Goal: Information Seeking & Learning: Learn about a topic

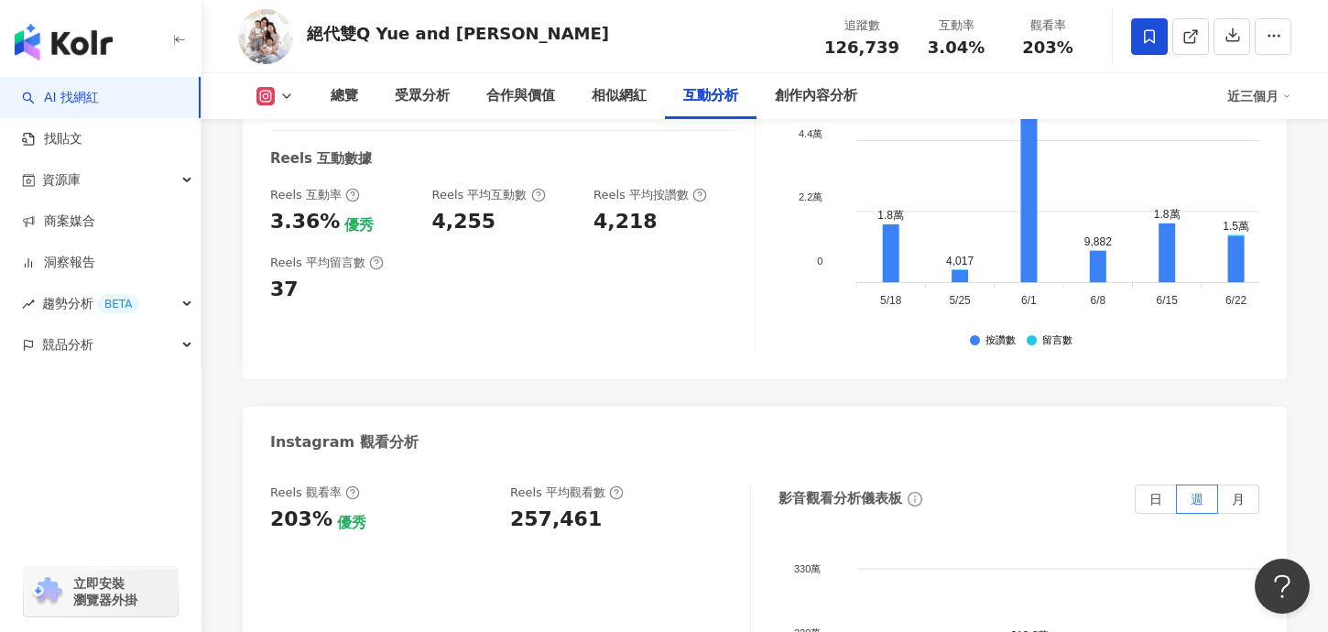
scroll to position [4176, 0]
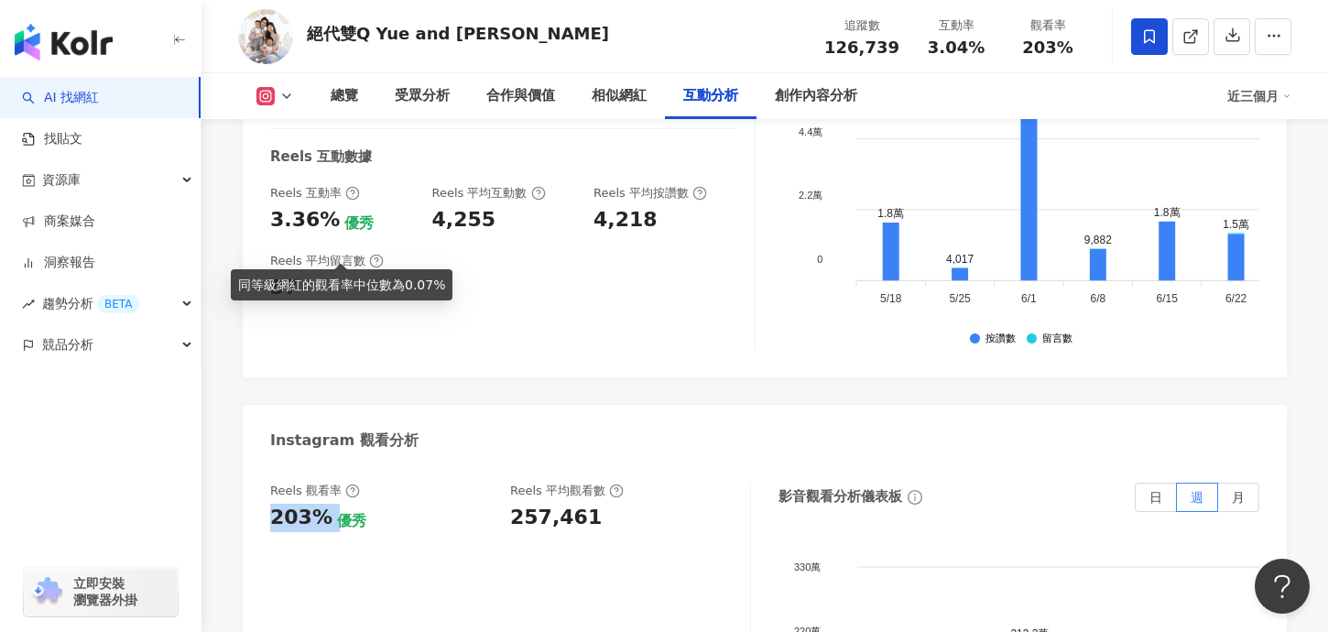
copy div "203%"
drag, startPoint x: 256, startPoint y: 242, endPoint x: 326, endPoint y: 243, distance: 69.6
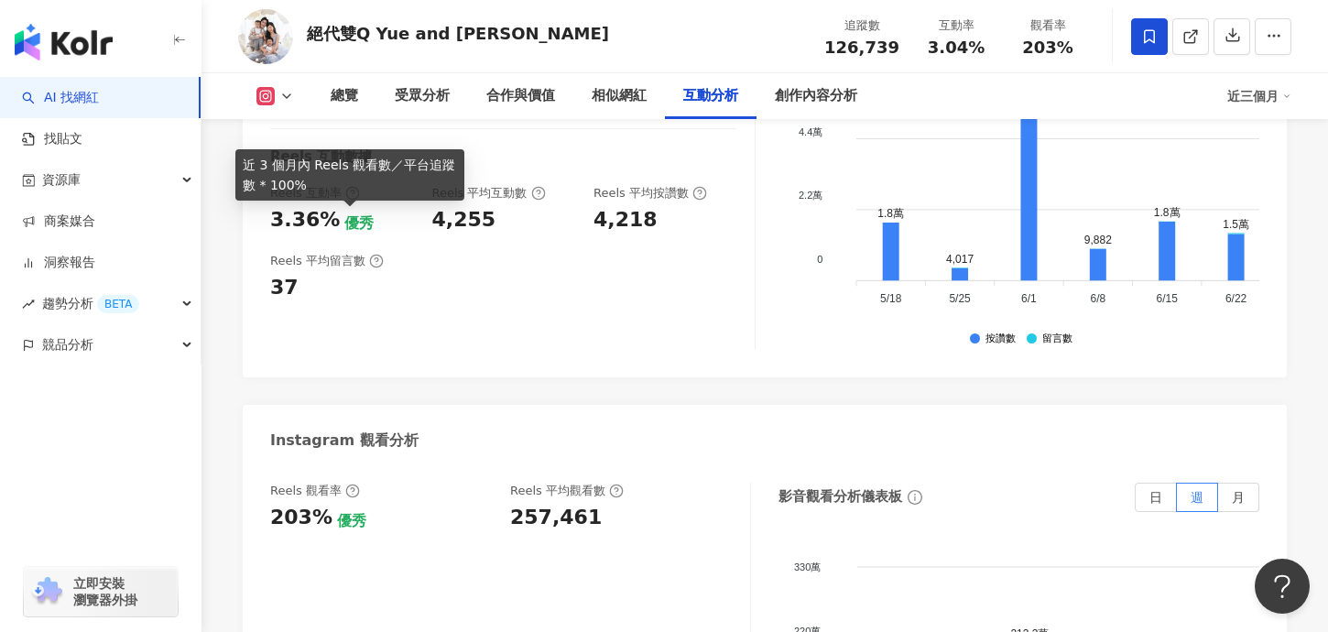
click at [351, 488] on icon at bounding box center [353, 491] width 4 height 6
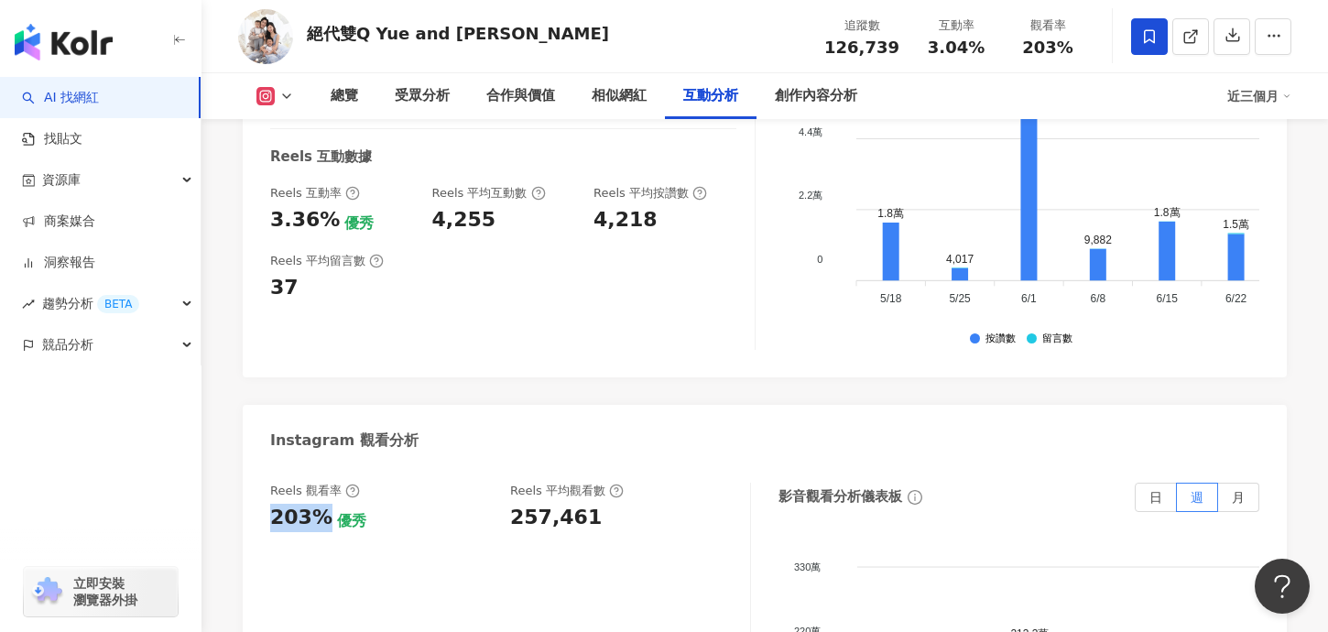
copy div "203%"
drag, startPoint x: 318, startPoint y: 246, endPoint x: 254, endPoint y: 246, distance: 64.1
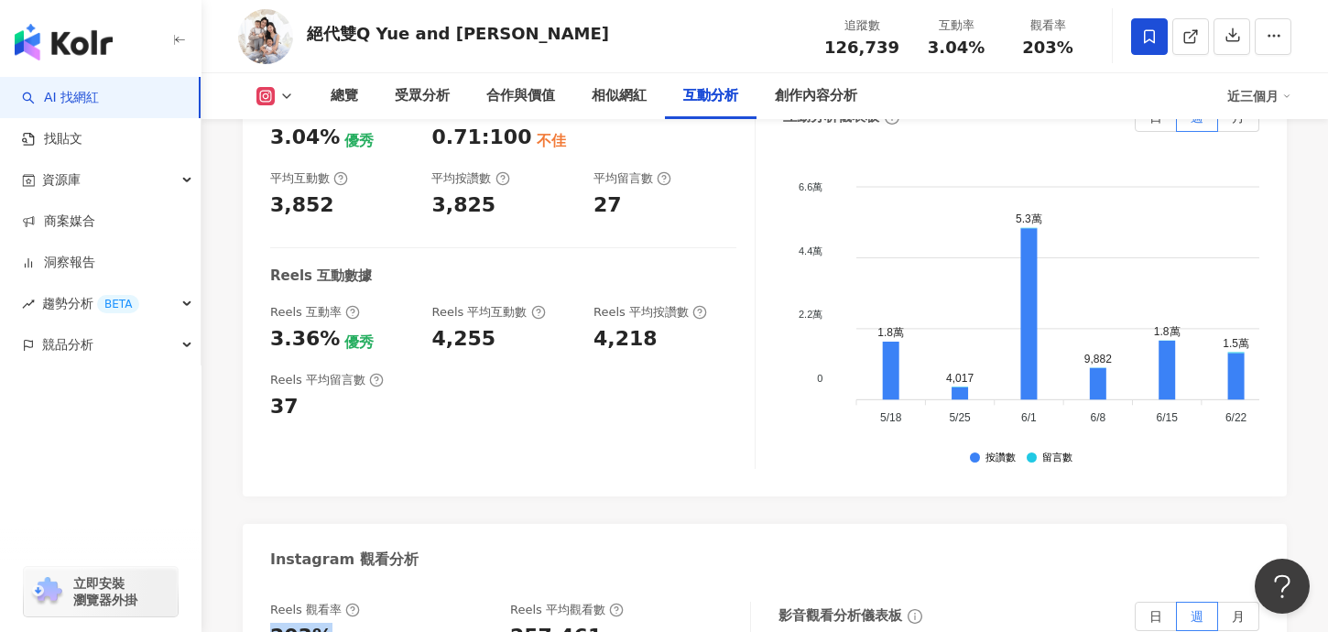
scroll to position [4048, 0]
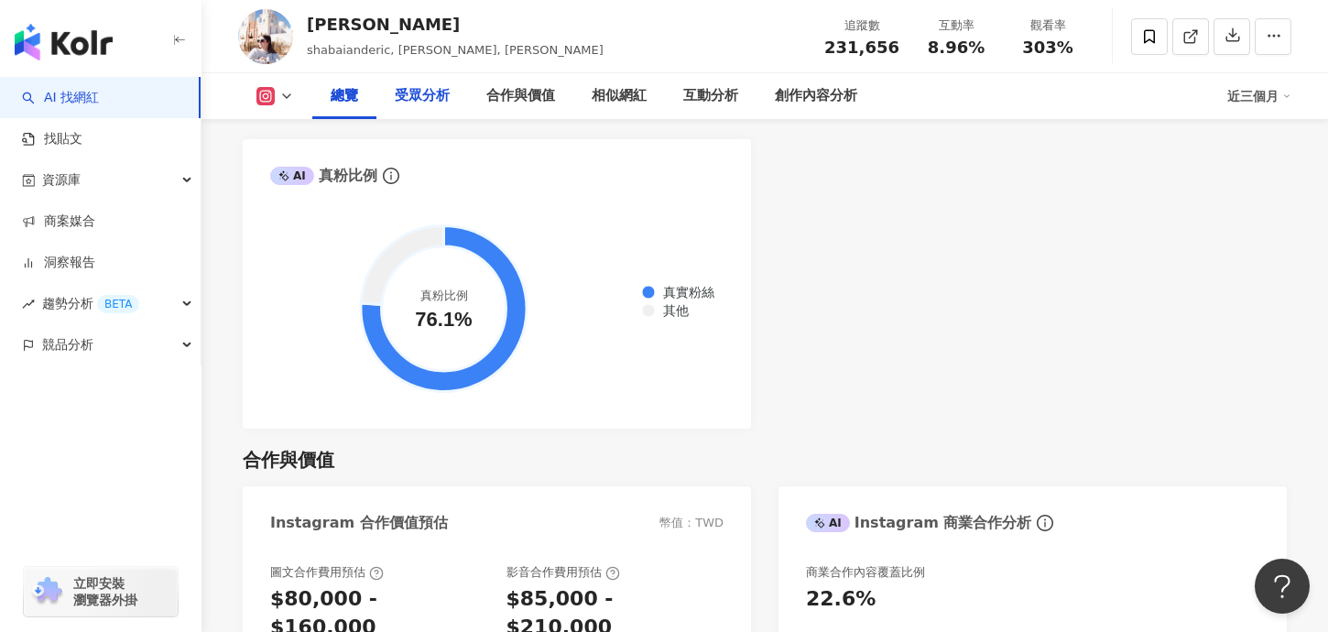
scroll to position [1369, 0]
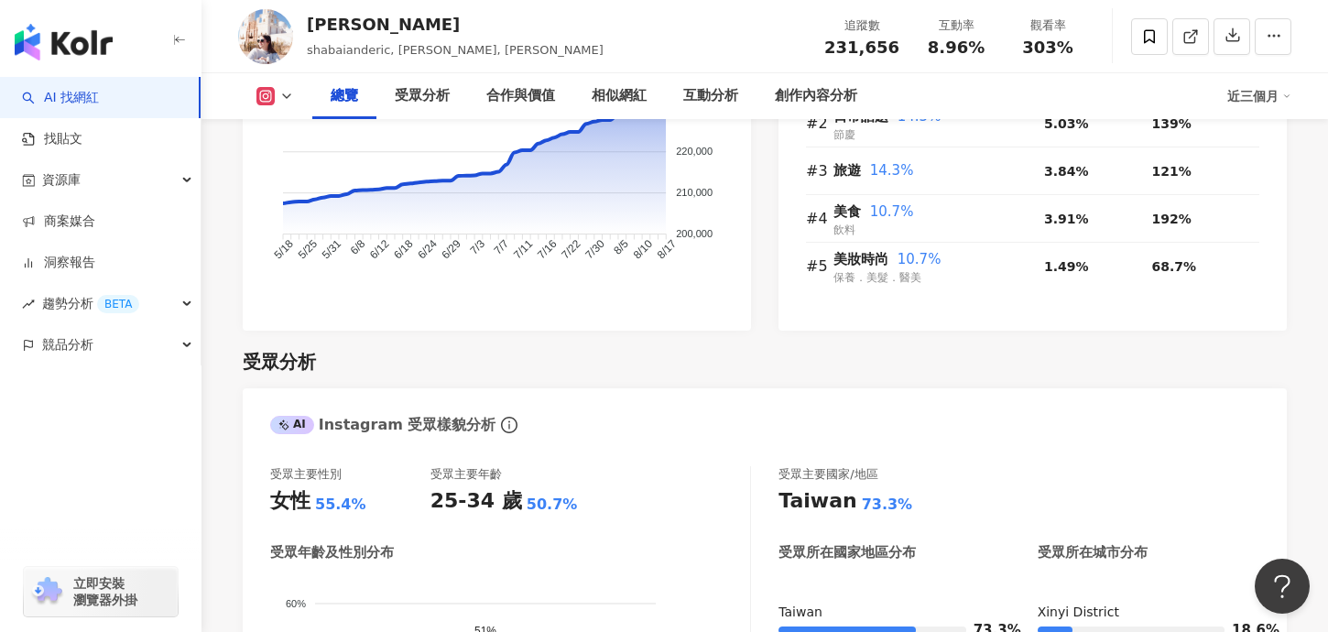
click at [345, 82] on div "總覽" at bounding box center [344, 96] width 64 height 46
drag, startPoint x: 354, startPoint y: 94, endPoint x: 374, endPoint y: 159, distance: 67.8
click at [354, 94] on div "總覽" at bounding box center [344, 96] width 27 height 22
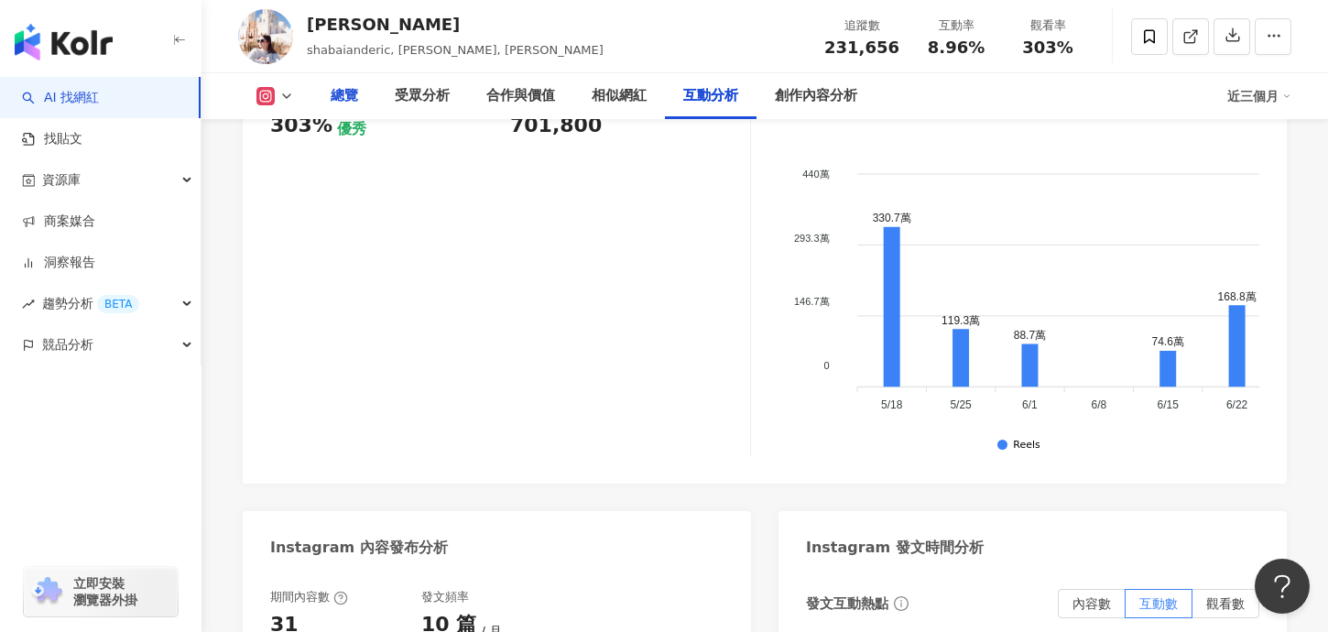
scroll to position [4131, 0]
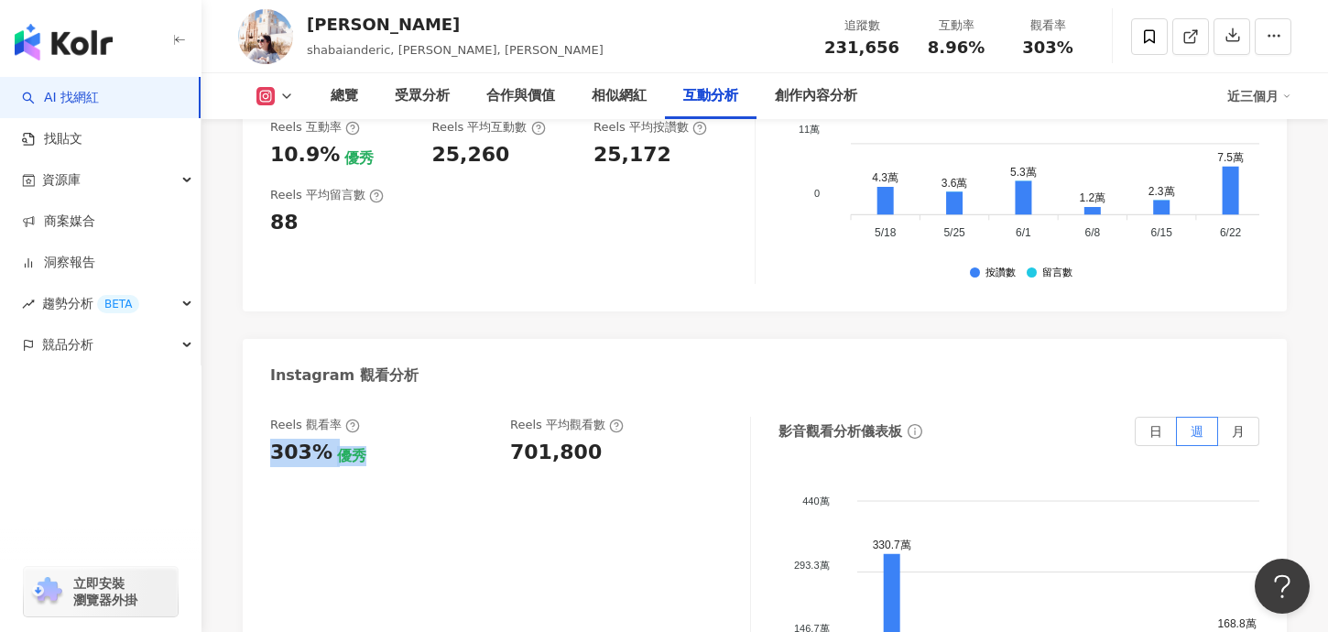
drag, startPoint x: 383, startPoint y: 376, endPoint x: 244, endPoint y: 377, distance: 139.2
click at [245, 398] on div "Reels 觀看率 303% 優秀 Reels 平均觀看數 701,800 影音觀看分析儀表板 日 週 月 440萬 440萬 293.3萬 293.3萬 1…" at bounding box center [765, 604] width 1044 height 412
copy div "303% 優秀"
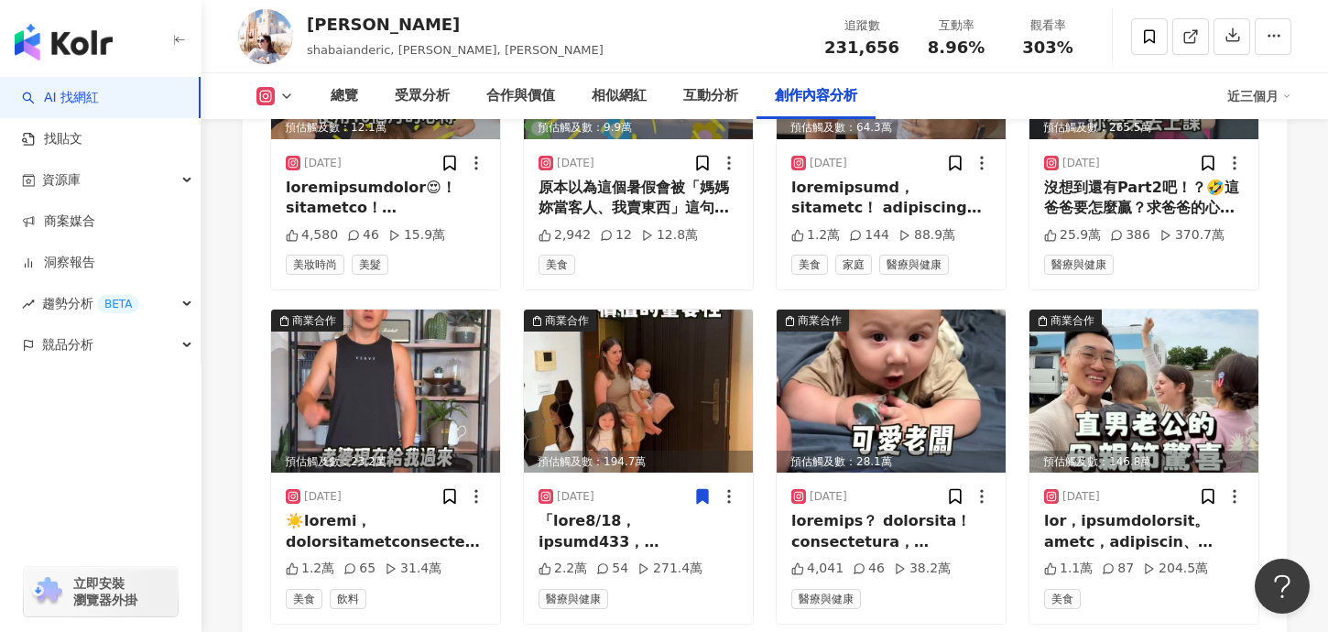
scroll to position [7266, 0]
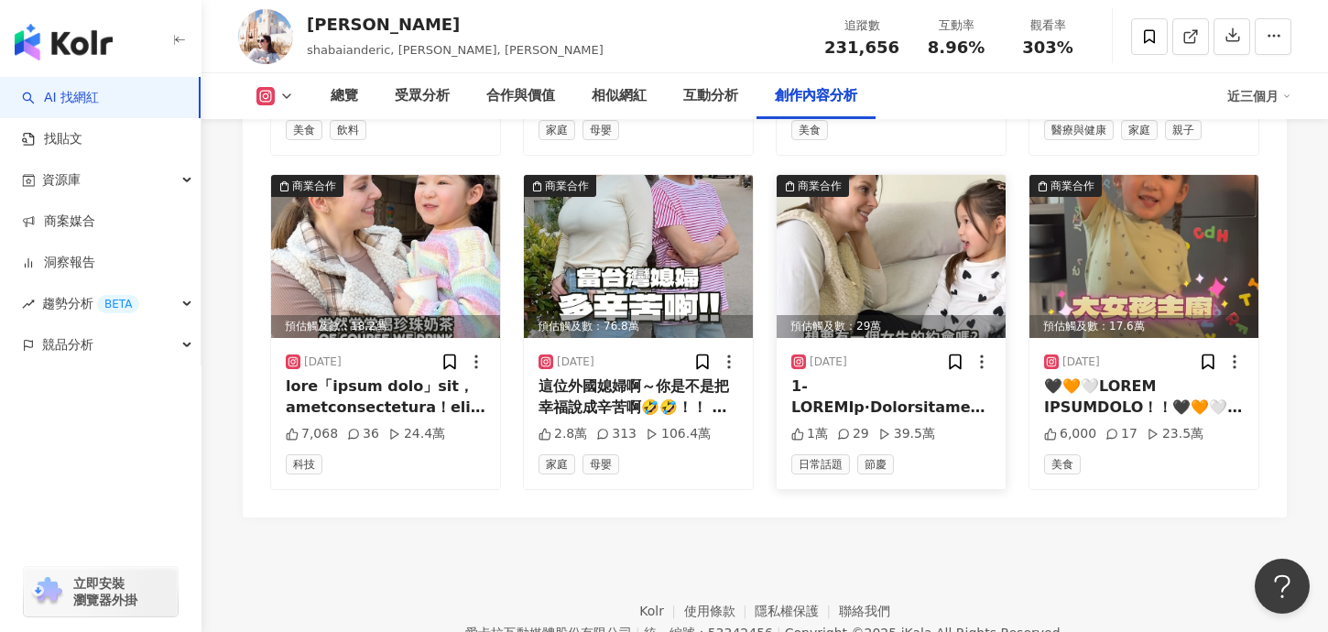
click at [878, 376] on div at bounding box center [891, 396] width 200 height 41
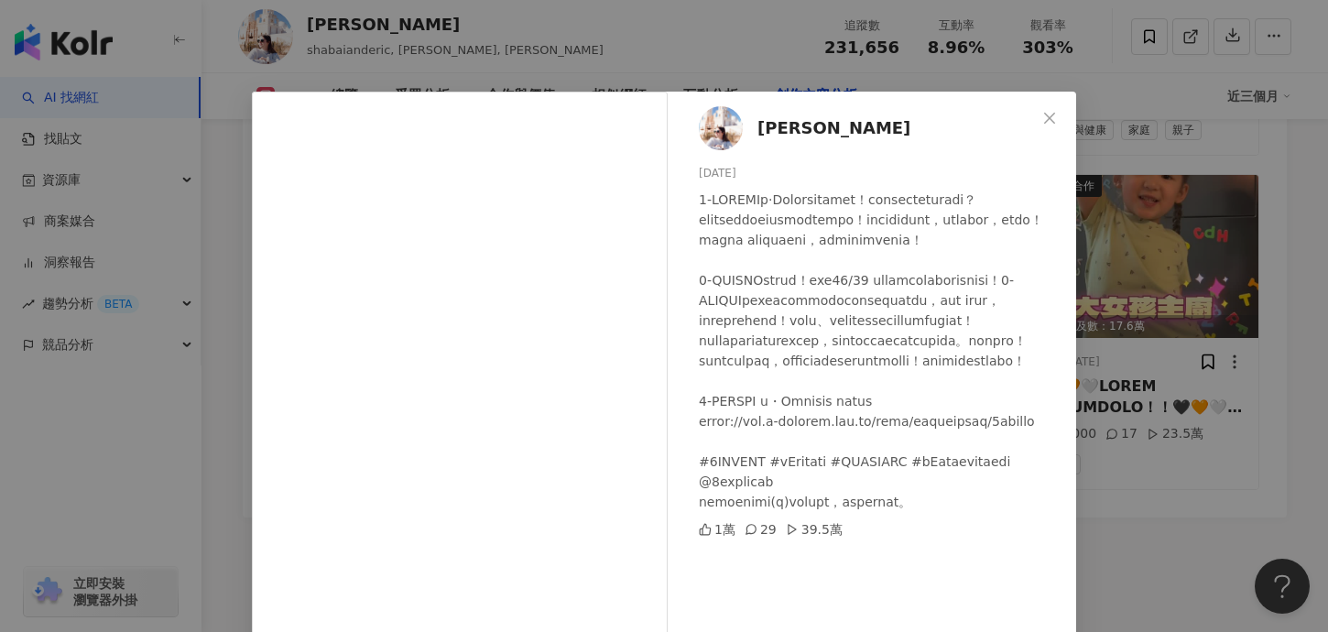
click at [1193, 400] on div "莎白 2024/12/9 1萬 29 39.5萬 查看原始貼文" at bounding box center [664, 316] width 1328 height 632
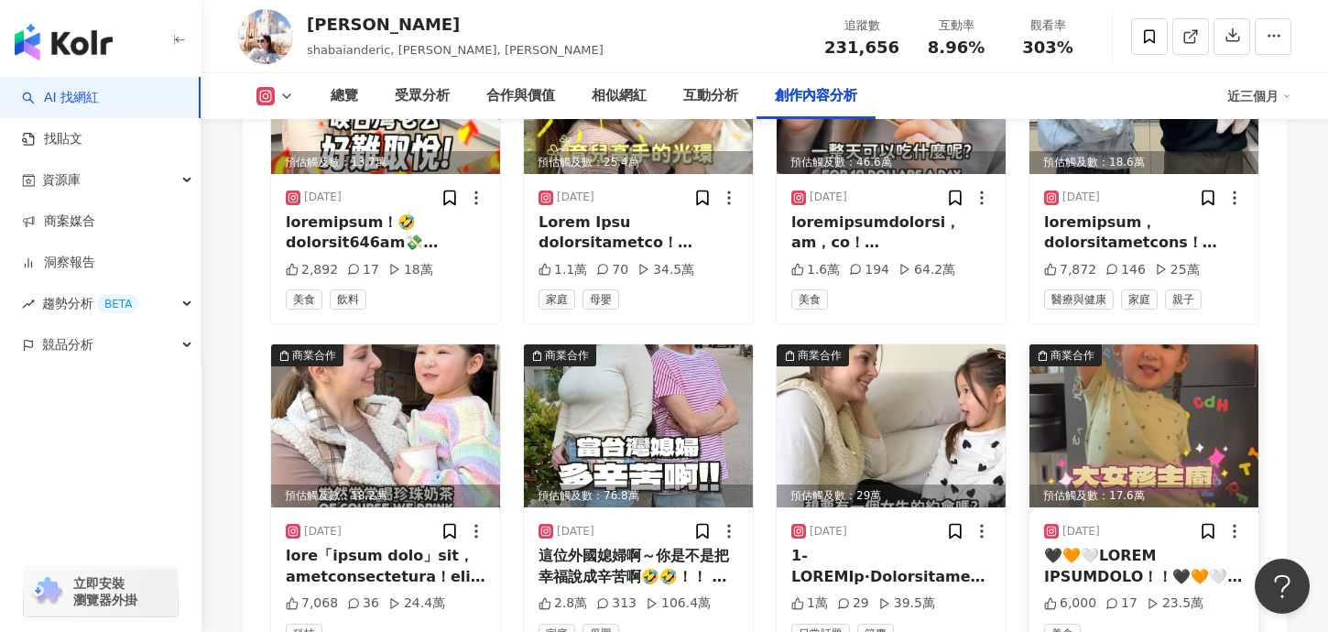
scroll to position [7095, 0]
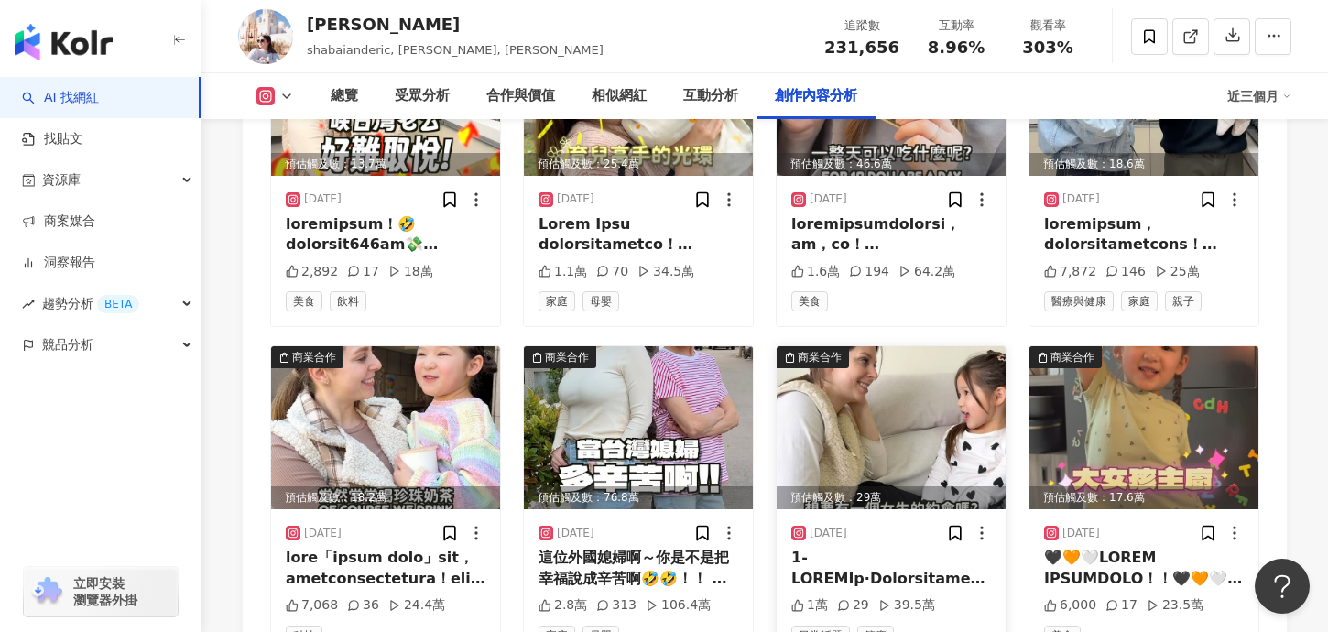
click at [912, 548] on div at bounding box center [891, 568] width 200 height 41
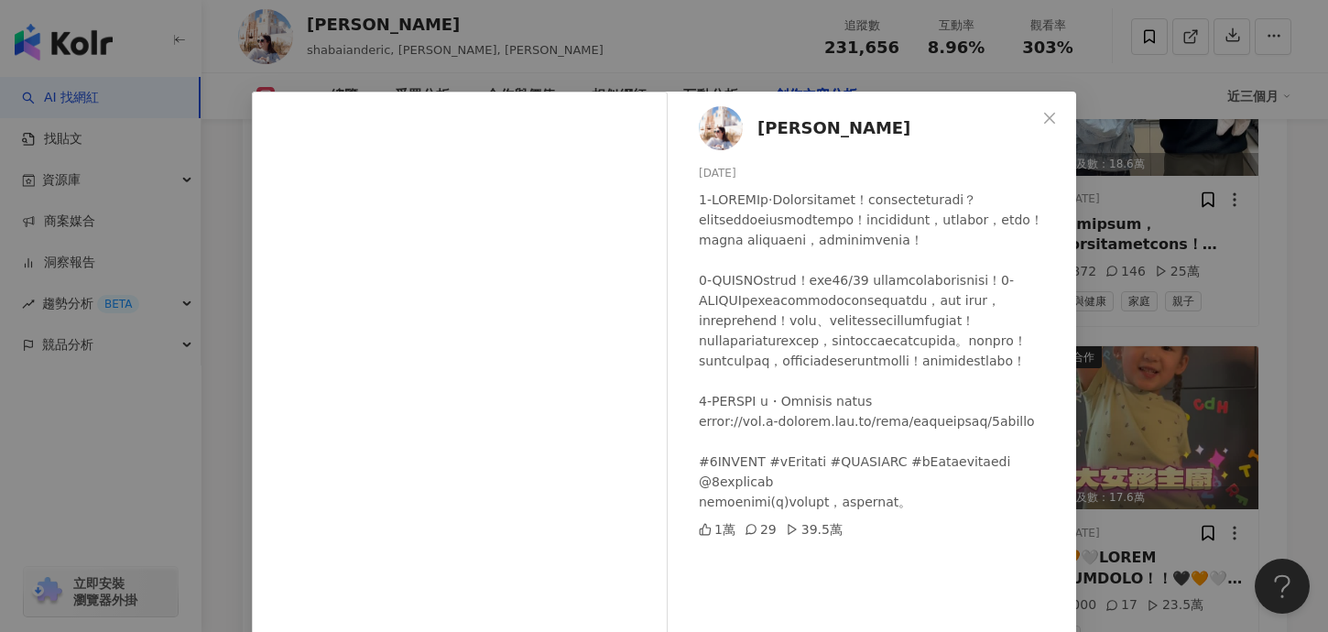
scroll to position [190, 0]
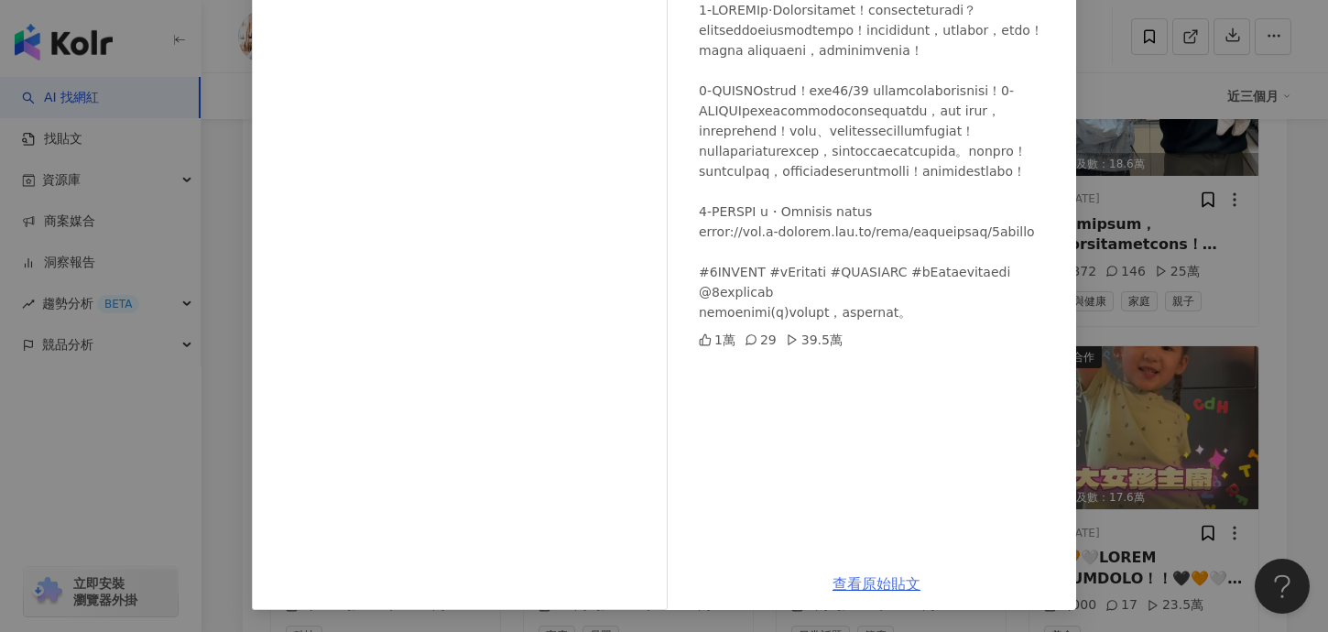
click at [888, 581] on link "查看原始貼文" at bounding box center [877, 583] width 88 height 17
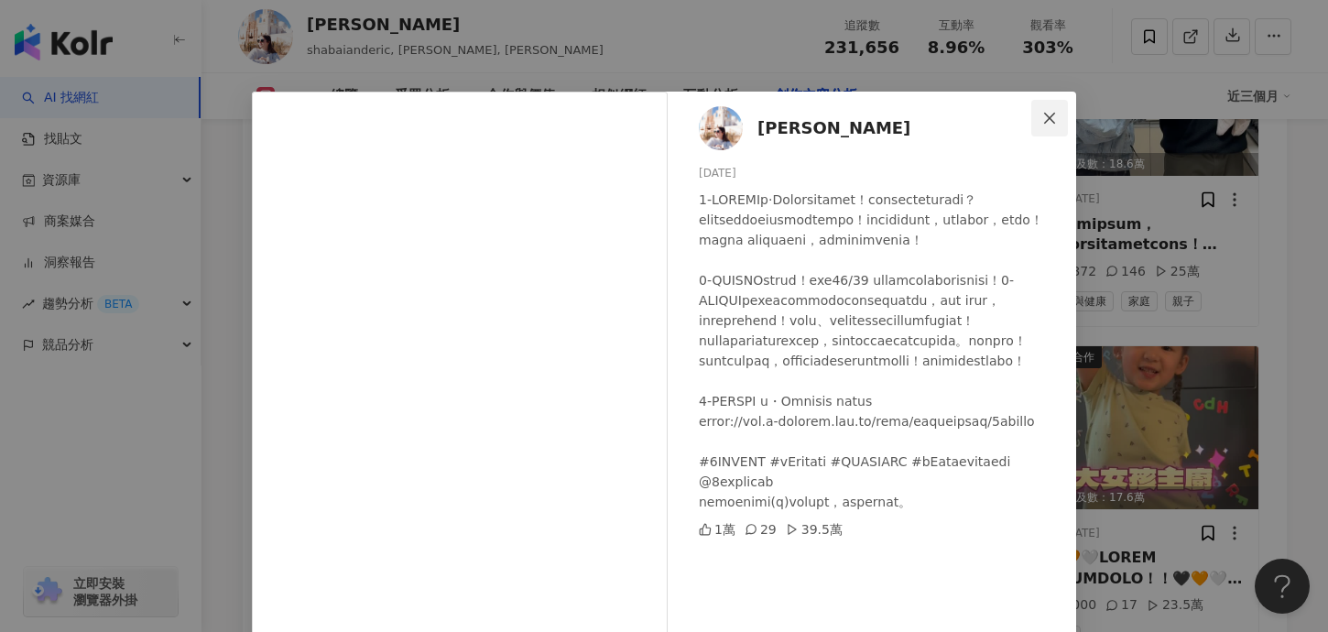
click at [1058, 114] on span "Close" at bounding box center [1049, 118] width 37 height 15
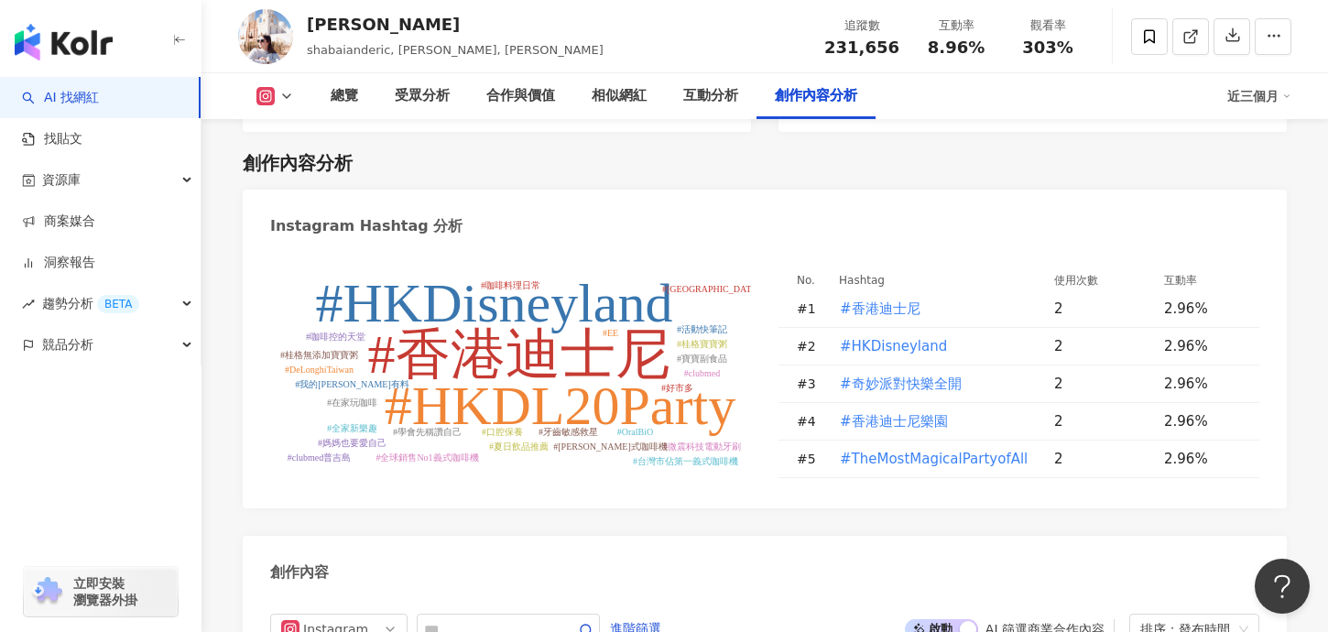
scroll to position [5510, 0]
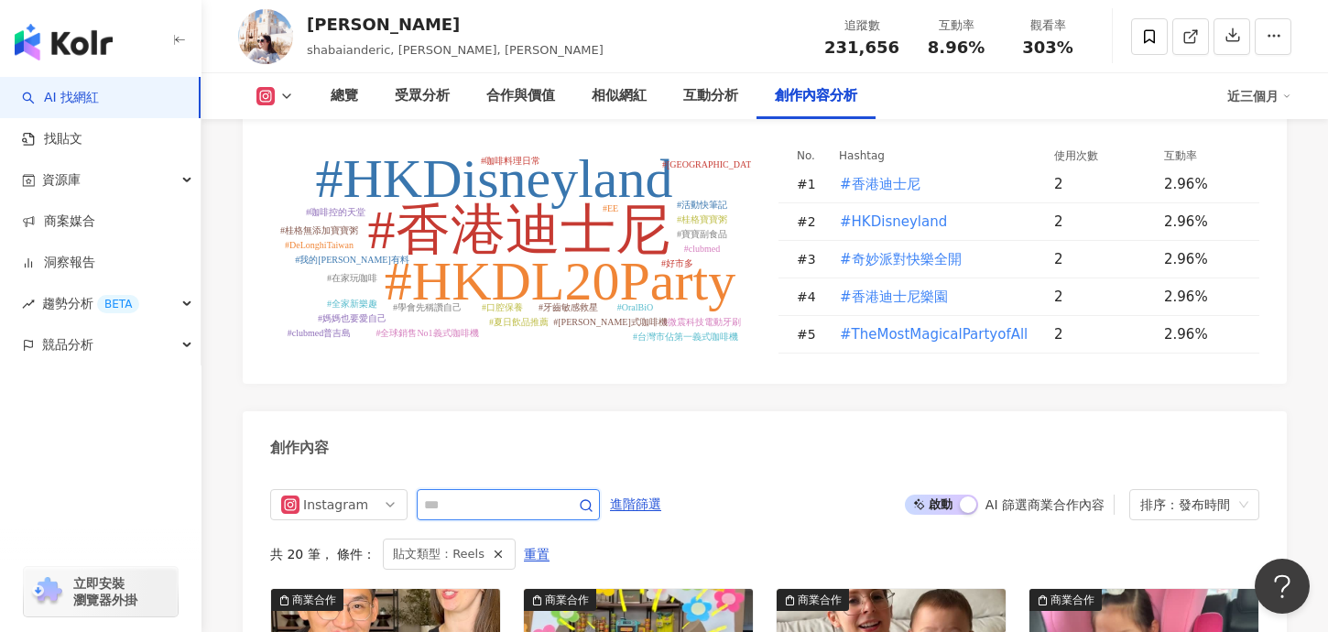
click at [467, 494] on input "text" at bounding box center [488, 505] width 128 height 22
type input "*"
type input "**"
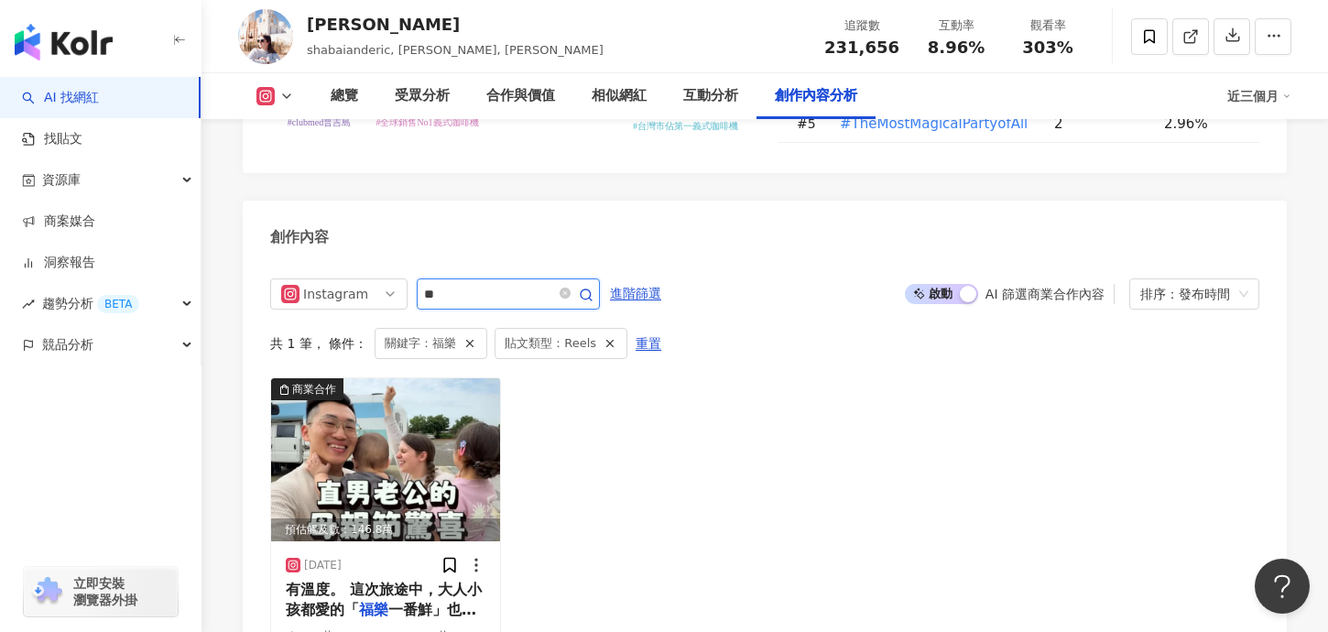
scroll to position [5730, 0]
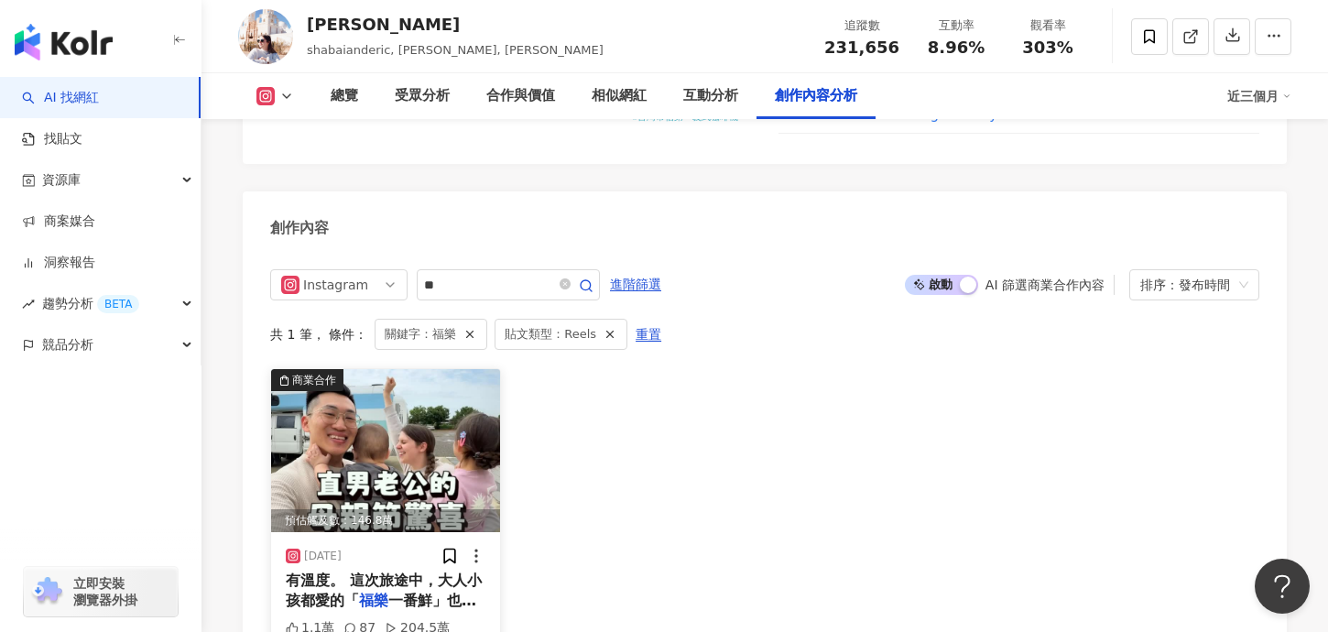
click at [332, 572] on span "有溫度。 這次旅途中，大人小孩都愛的「" at bounding box center [384, 591] width 196 height 38
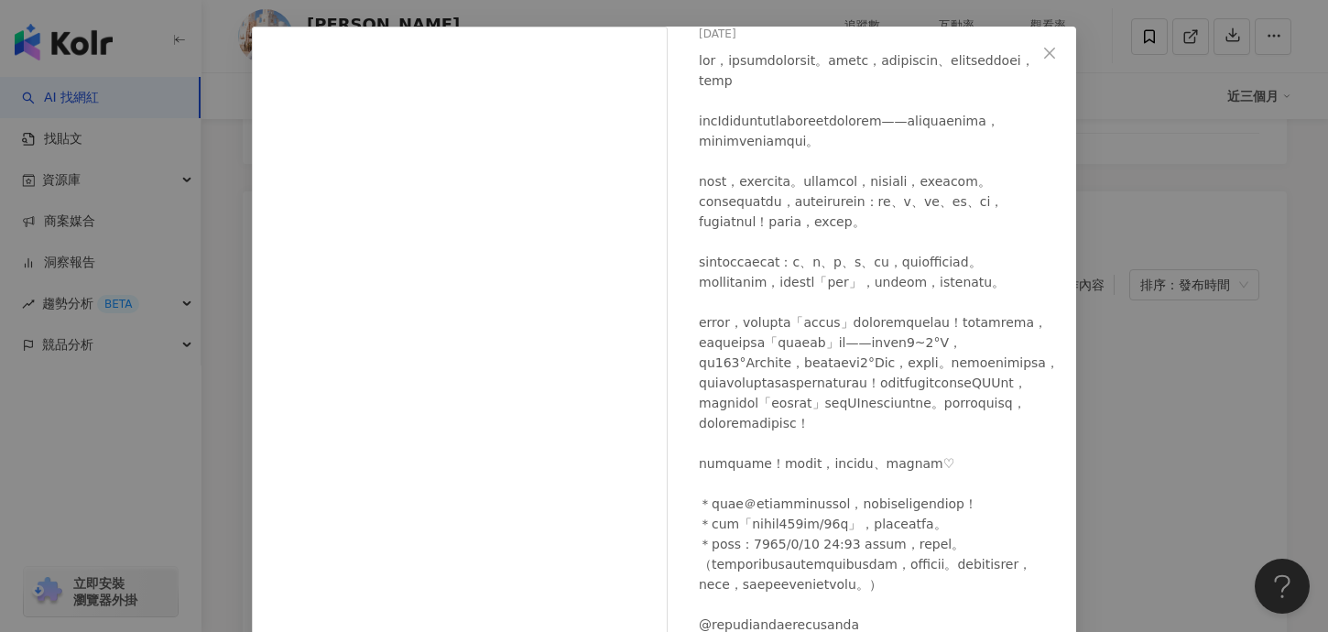
scroll to position [154, 0]
